Goal: Check status: Check status

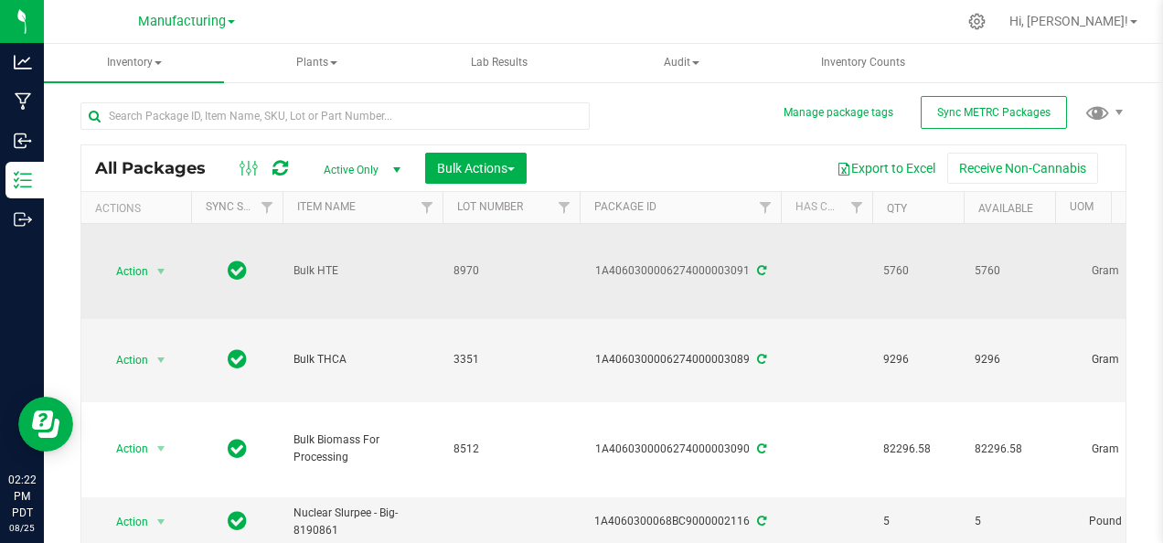
click at [380, 268] on span "Bulk HTE" at bounding box center [362, 270] width 138 height 17
click at [568, 257] on td "8970" at bounding box center [510, 271] width 137 height 95
click at [166, 264] on span "select" at bounding box center [161, 271] width 15 height 15
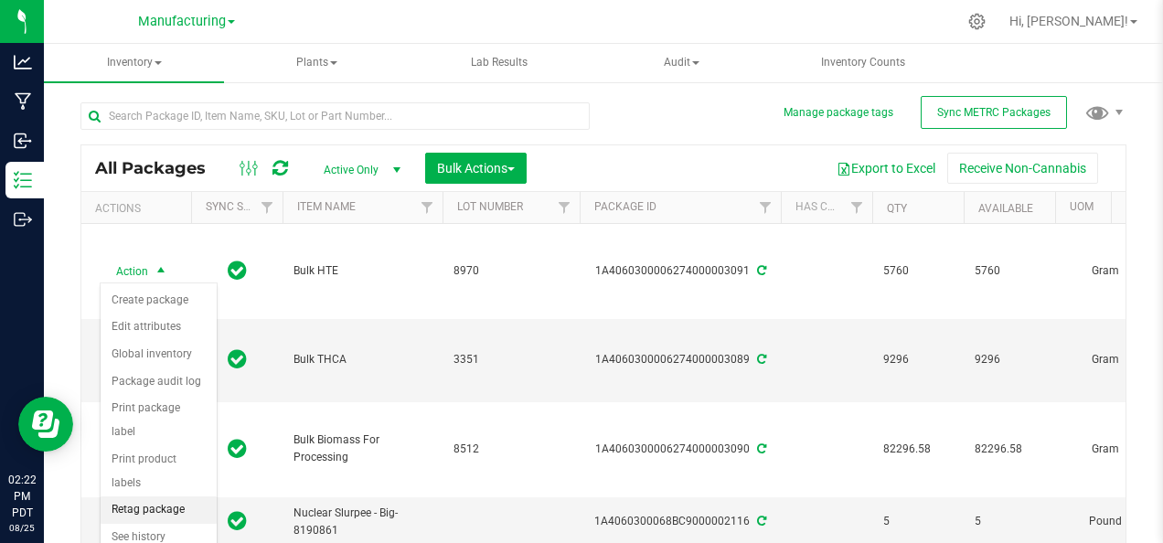
click at [193, 496] on li "Retag package" at bounding box center [159, 509] width 116 height 27
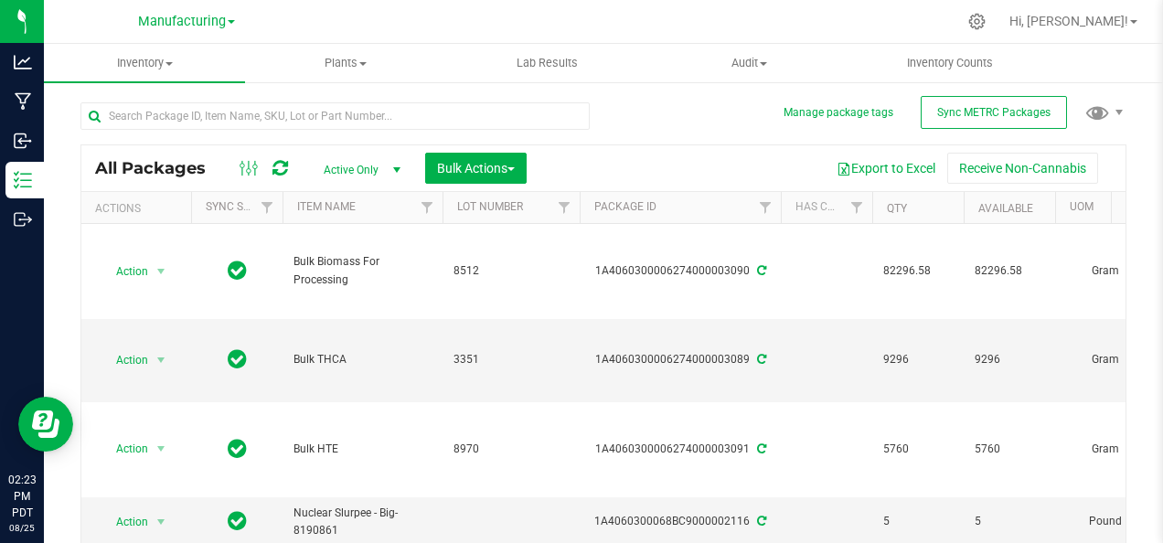
click at [343, 167] on span "Active Only" at bounding box center [358, 170] width 101 height 26
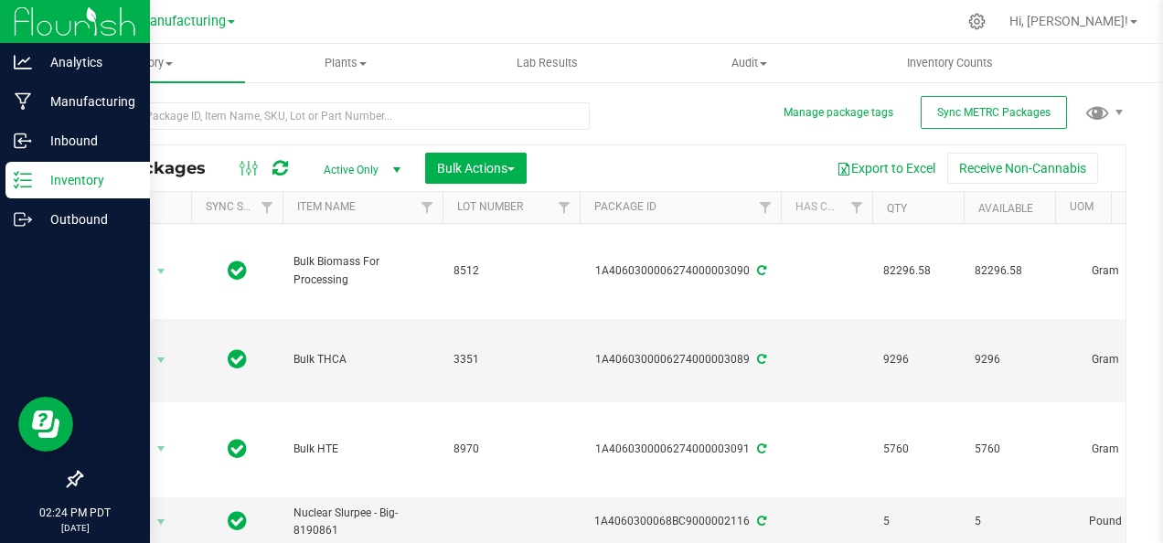
click at [30, 25] on img at bounding box center [75, 21] width 123 height 43
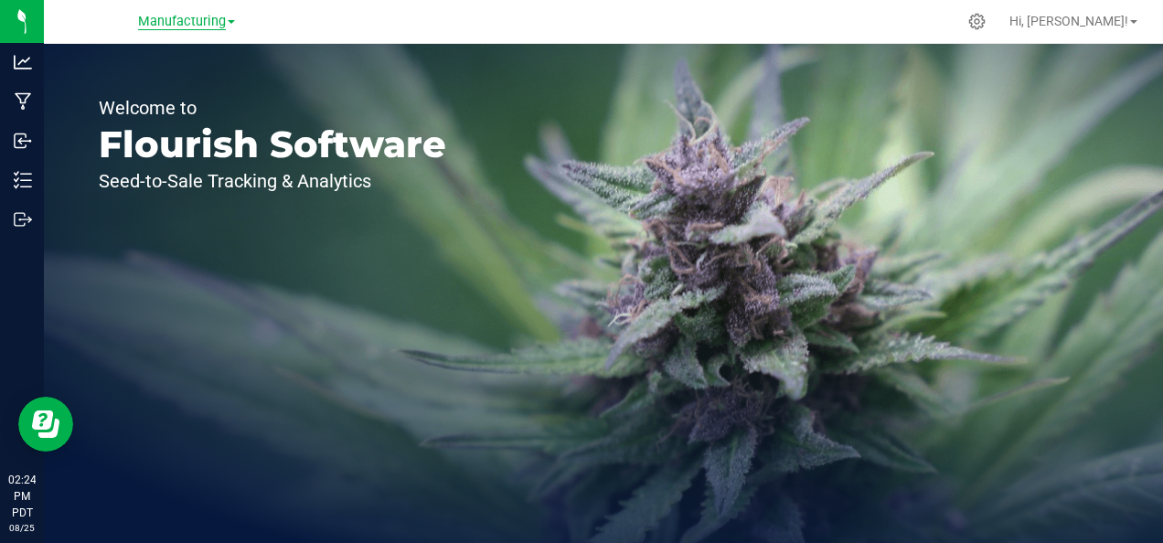
click at [165, 15] on span "Manufacturing" at bounding box center [182, 22] width 88 height 16
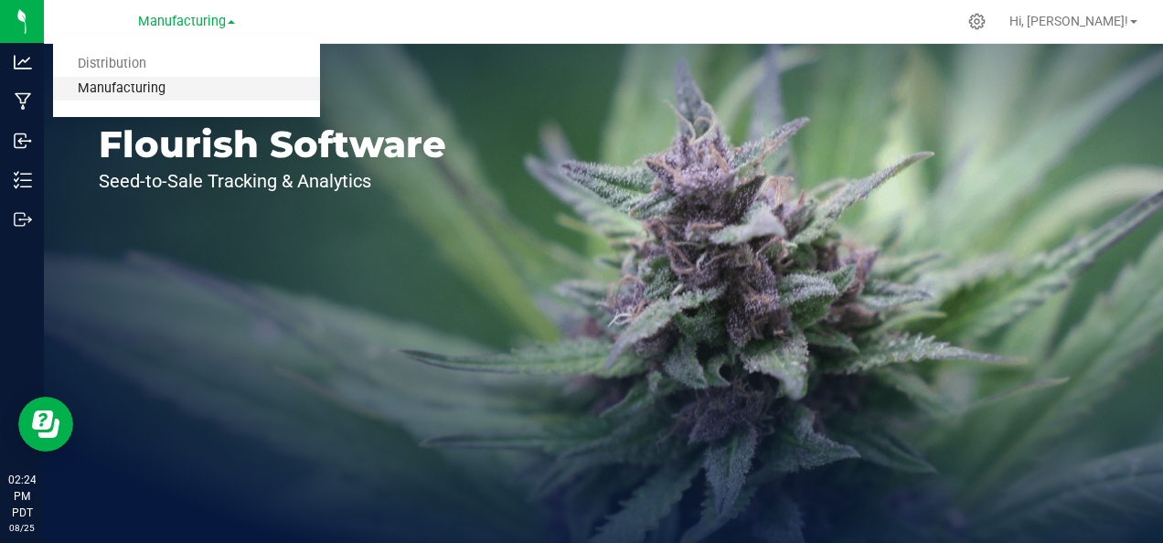
click at [116, 90] on link "Manufacturing" at bounding box center [186, 89] width 267 height 25
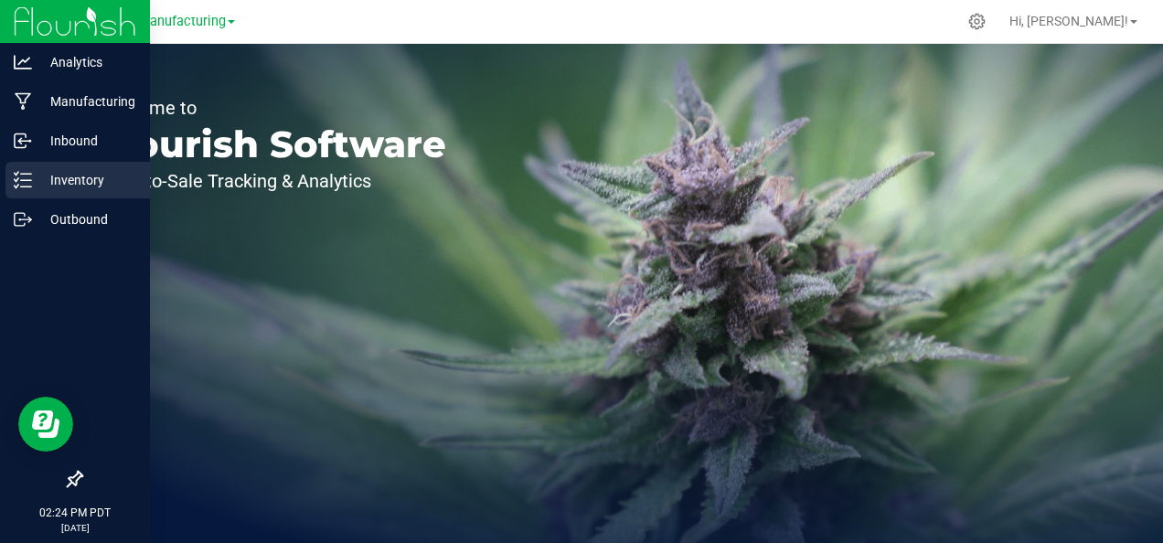
click at [40, 186] on p "Inventory" at bounding box center [87, 180] width 110 height 22
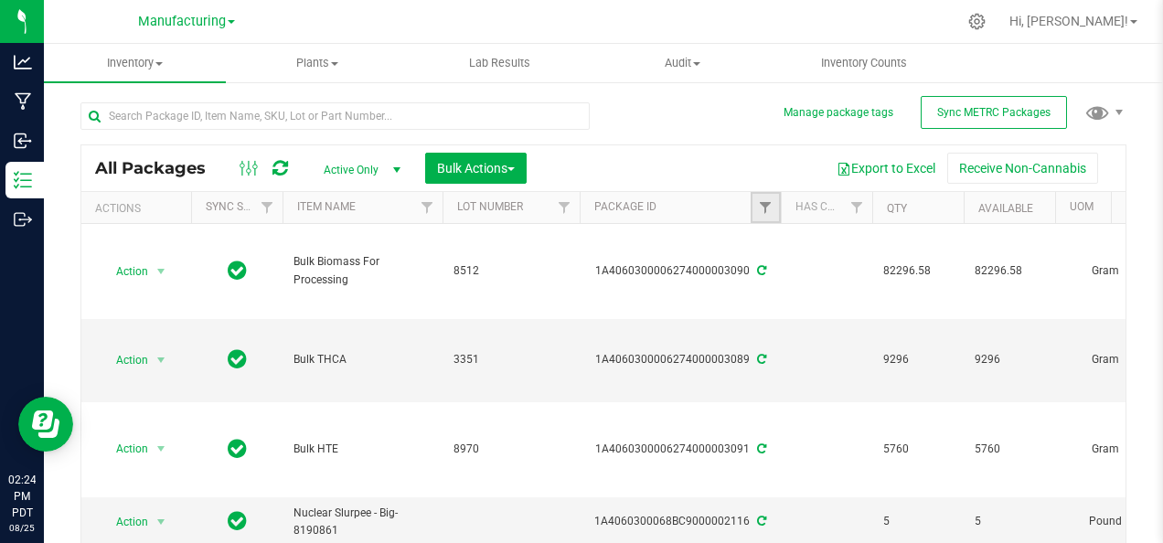
click at [752, 207] on link "Filter" at bounding box center [766, 207] width 30 height 31
click at [793, 247] on input "text" at bounding box center [856, 246] width 188 height 27
type input "3093"
click at [762, 275] on button "Filter" at bounding box center [806, 295] width 88 height 40
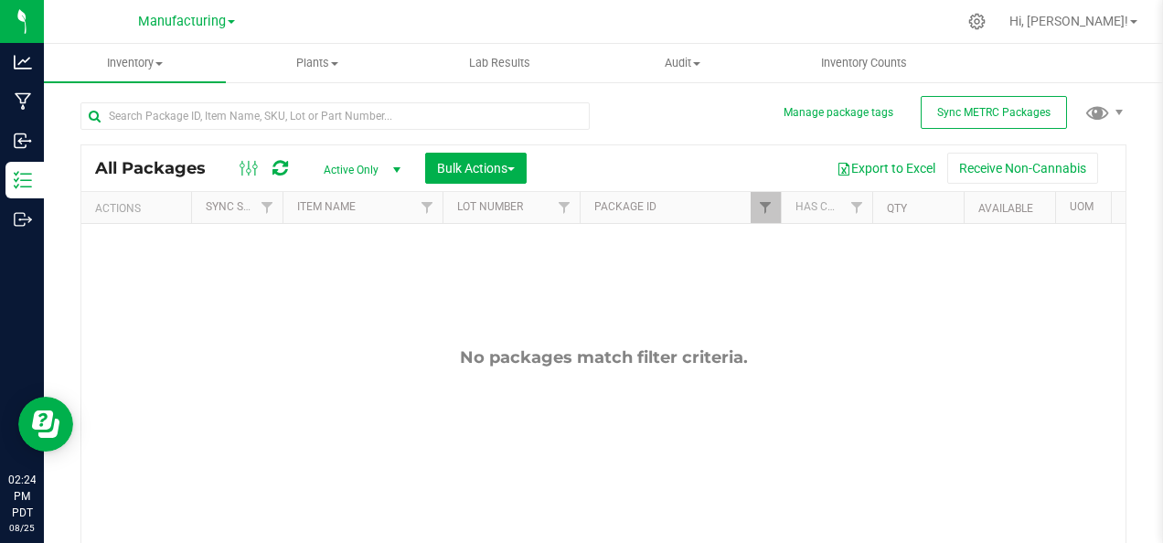
click at [231, 19] on link "Manufacturing" at bounding box center [186, 20] width 97 height 17
click at [212, 55] on link "Distribution" at bounding box center [186, 64] width 267 height 25
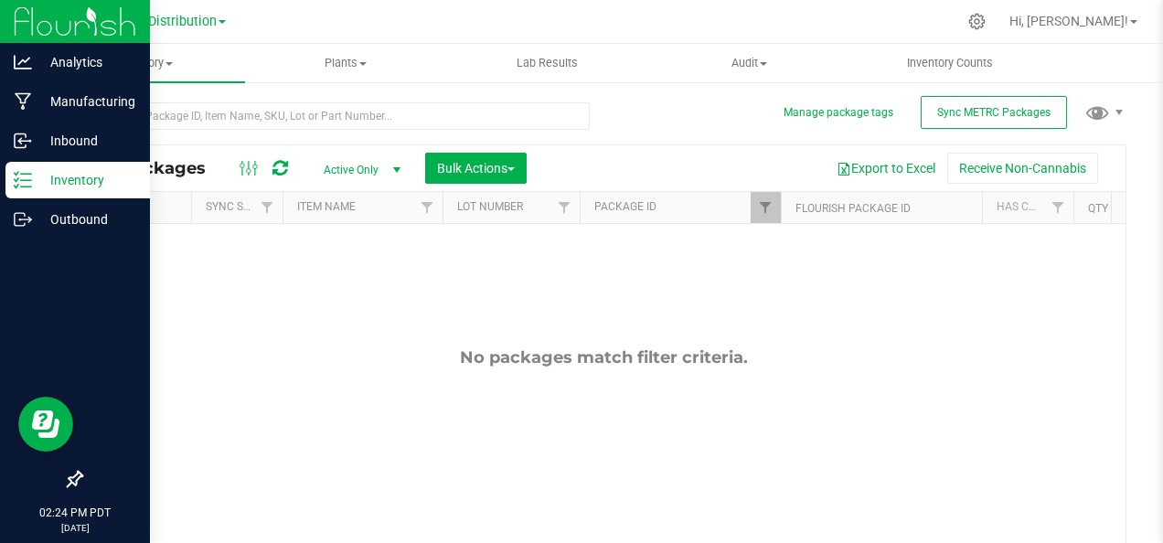
click at [35, 188] on p "Inventory" at bounding box center [87, 180] width 110 height 22
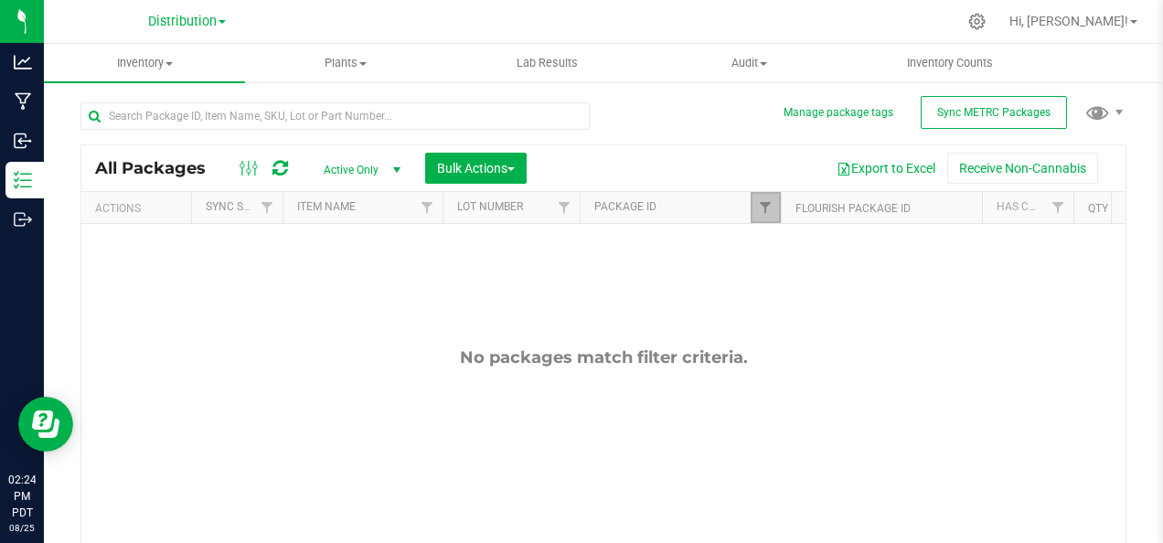
click at [759, 217] on link "Filter" at bounding box center [766, 207] width 30 height 31
click at [929, 283] on button "Clear" at bounding box center [905, 295] width 88 height 40
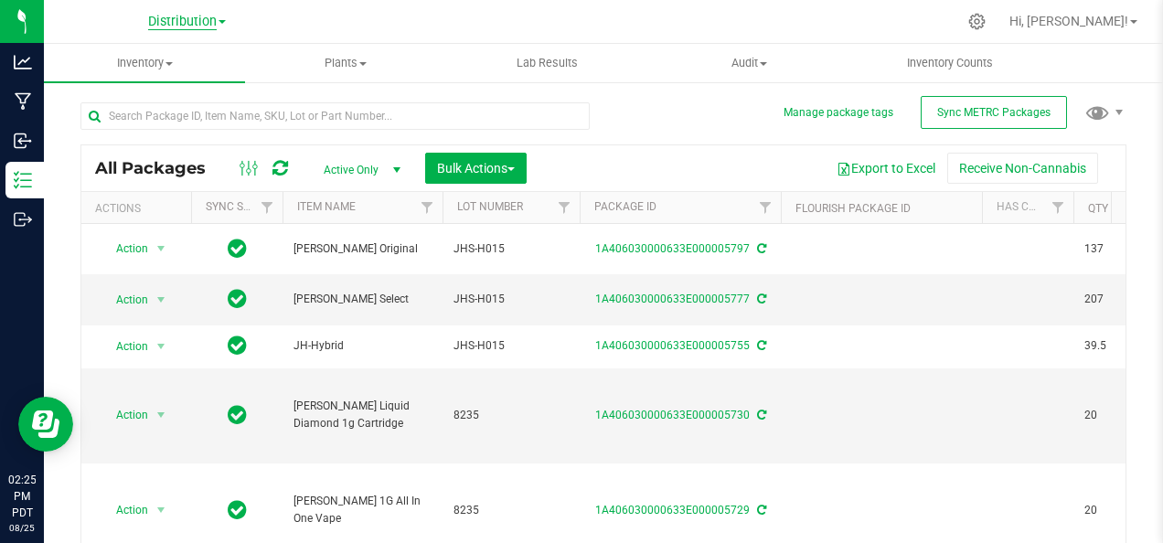
click at [206, 28] on span "Distribution" at bounding box center [182, 22] width 69 height 16
click at [212, 91] on link "Manufacturing" at bounding box center [186, 89] width 267 height 25
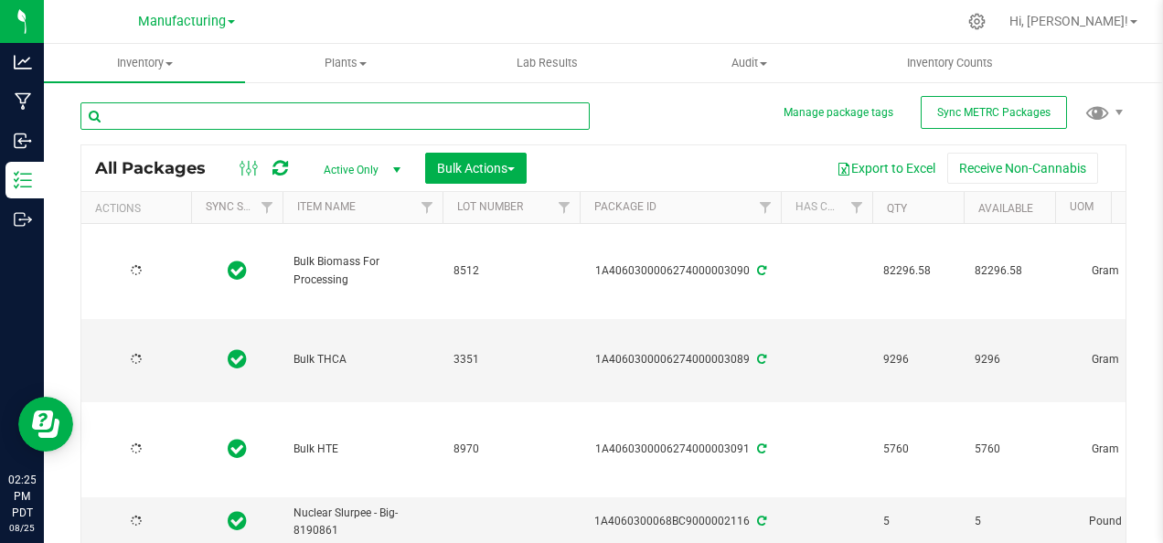
click at [212, 111] on input "text" at bounding box center [334, 115] width 509 height 27
type input "HTE"
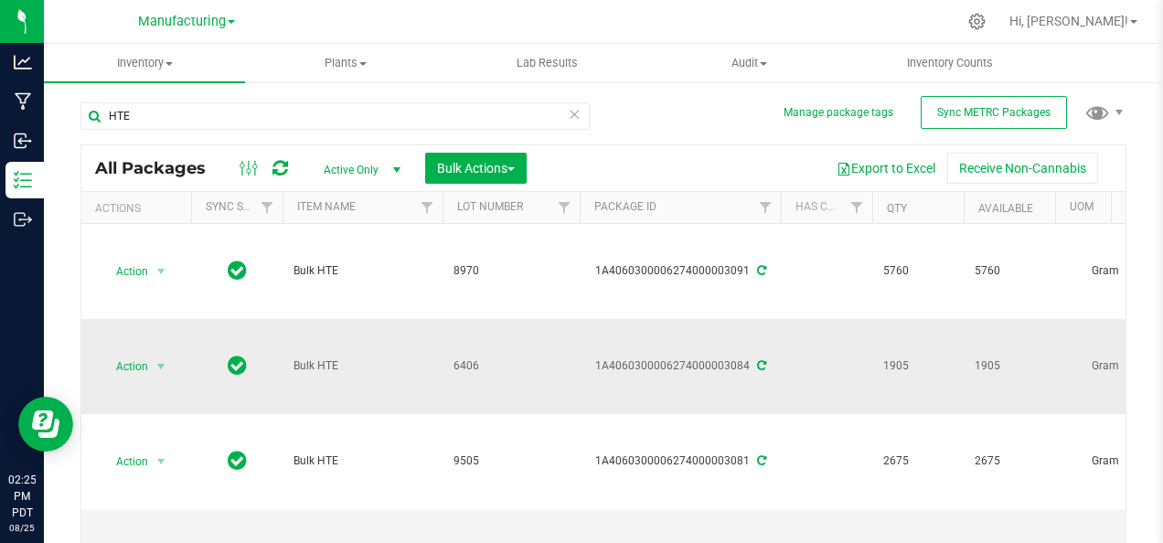
drag, startPoint x: 561, startPoint y: 314, endPoint x: 215, endPoint y: 338, distance: 347.3
click at [534, 395] on td "6406" at bounding box center [510, 366] width 137 height 95
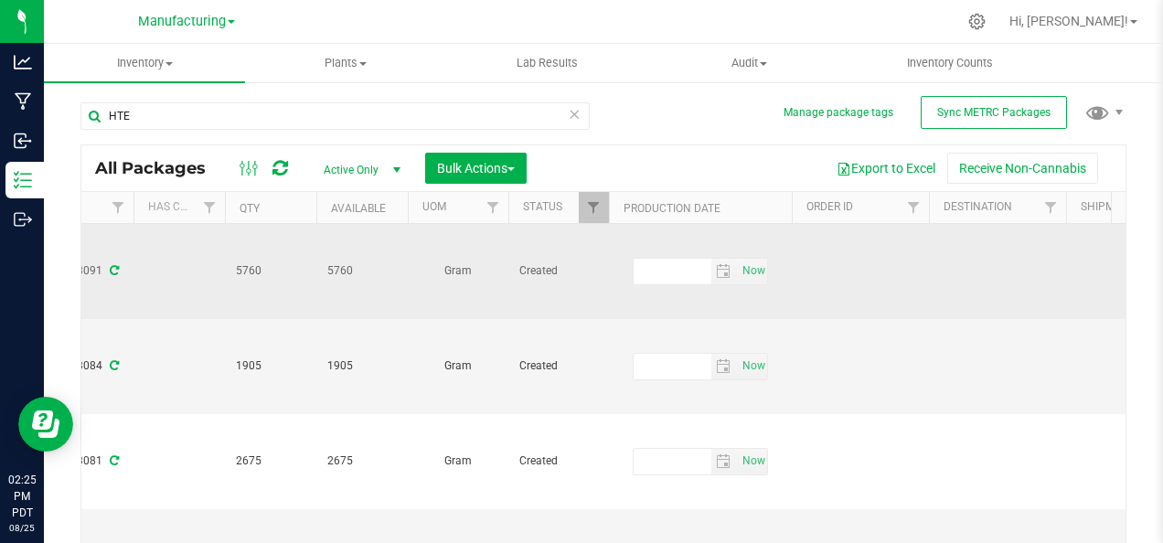
scroll to position [0, 650]
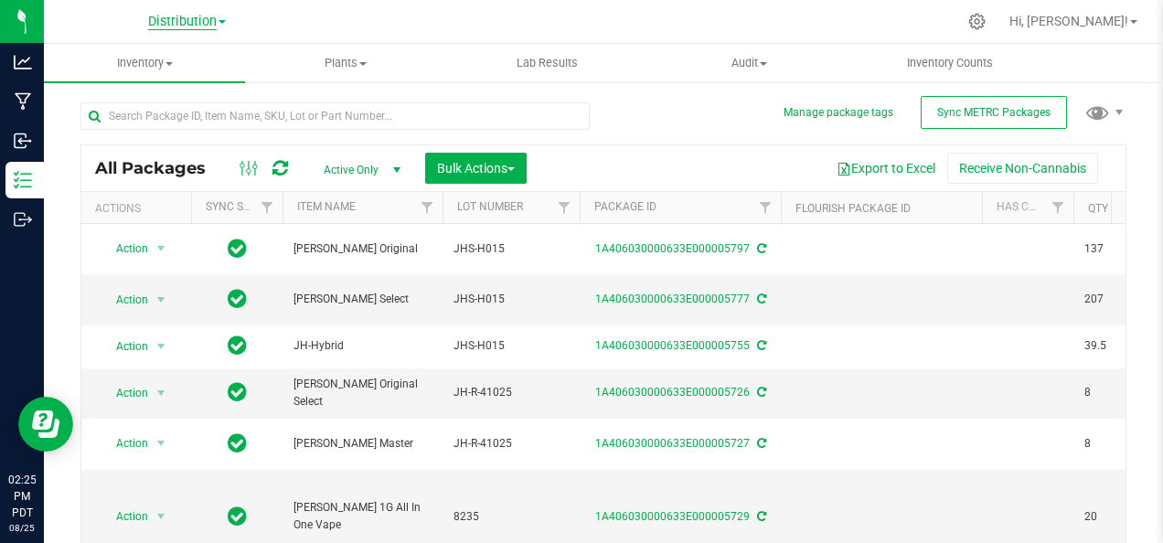
click at [199, 21] on span "Distribution" at bounding box center [182, 22] width 69 height 16
click at [204, 83] on link "Manufacturing" at bounding box center [186, 89] width 267 height 25
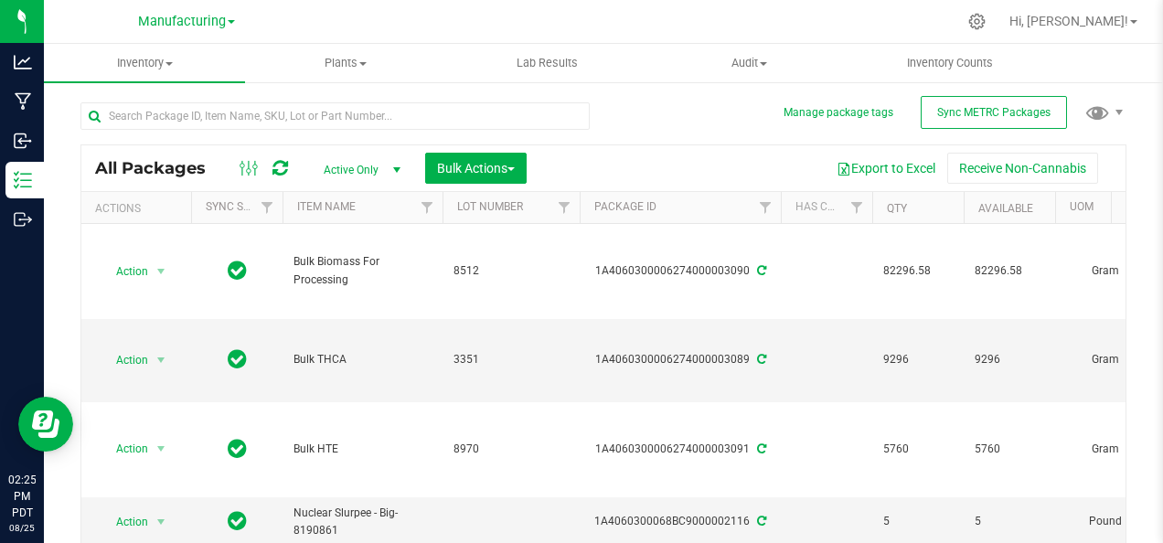
click at [387, 170] on span "select" at bounding box center [396, 170] width 23 height 26
click at [377, 279] on li "All" at bounding box center [357, 281] width 99 height 27
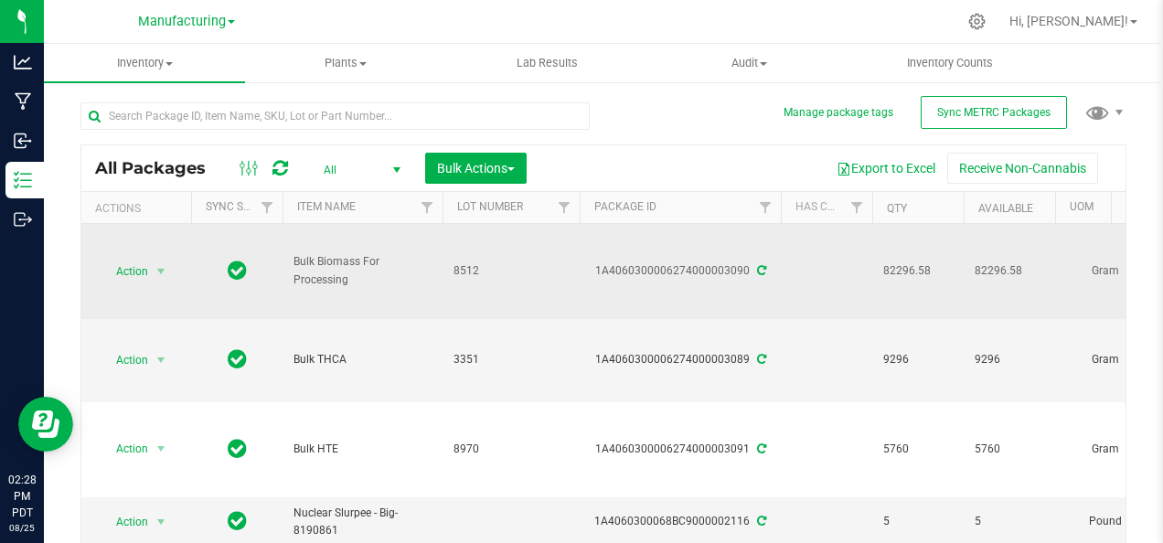
click at [496, 264] on span "8512" at bounding box center [510, 270] width 115 height 17
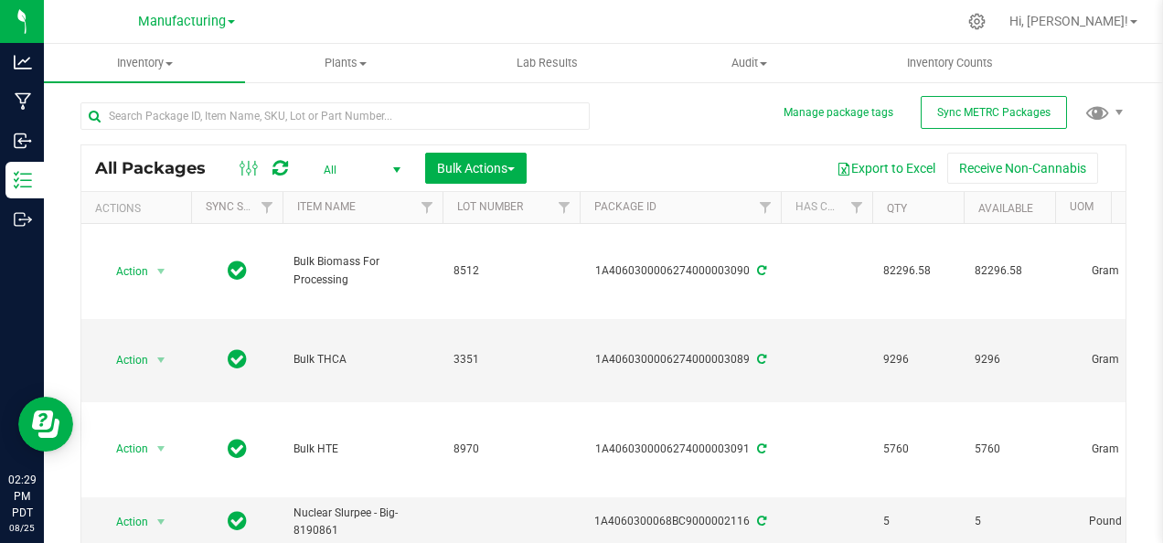
click at [294, 148] on div "All Packages All Active Only Lab Samples Locked All External Internal Bulk Acti…" at bounding box center [603, 168] width 1044 height 46
click at [274, 174] on icon at bounding box center [280, 168] width 16 height 18
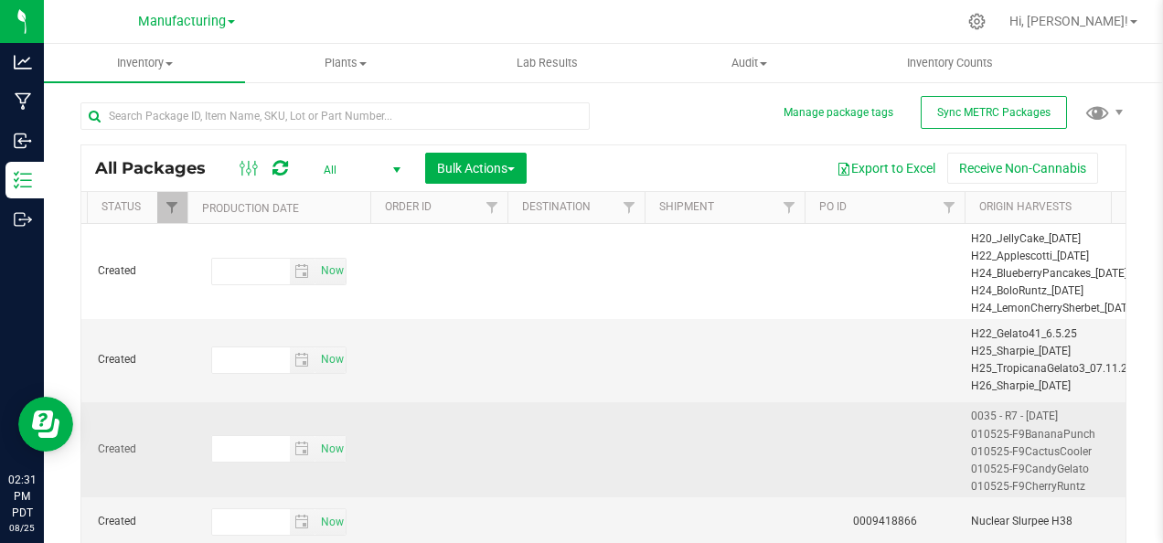
scroll to position [0, 1078]
